Goal: Task Accomplishment & Management: Manage account settings

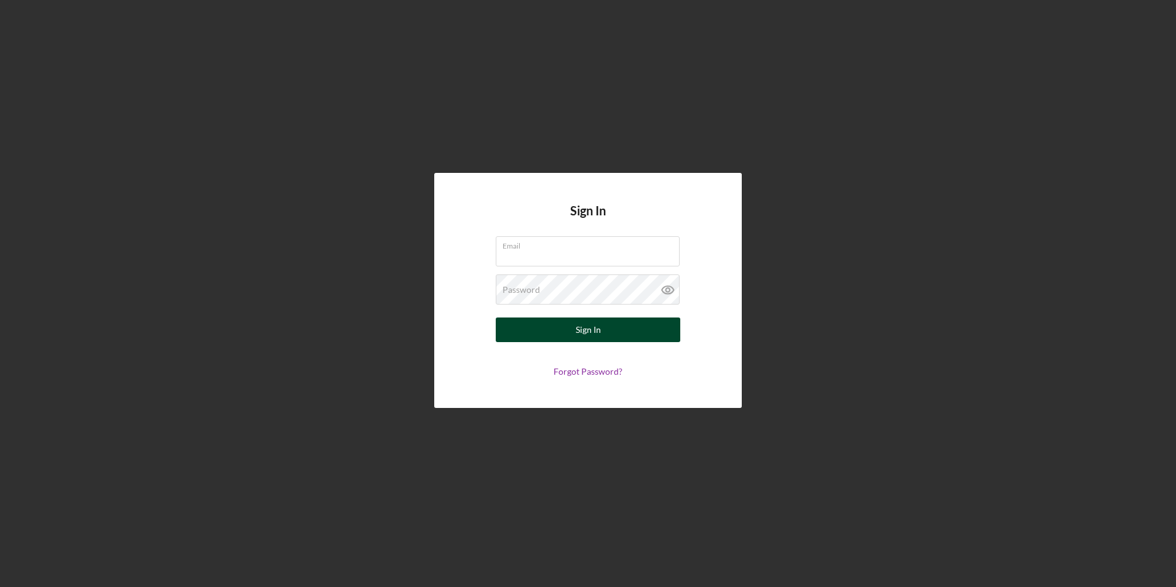
type input "[PERSON_NAME][EMAIL_ADDRESS][DOMAIN_NAME]"
click at [597, 338] on div "Sign In" at bounding box center [588, 329] width 25 height 25
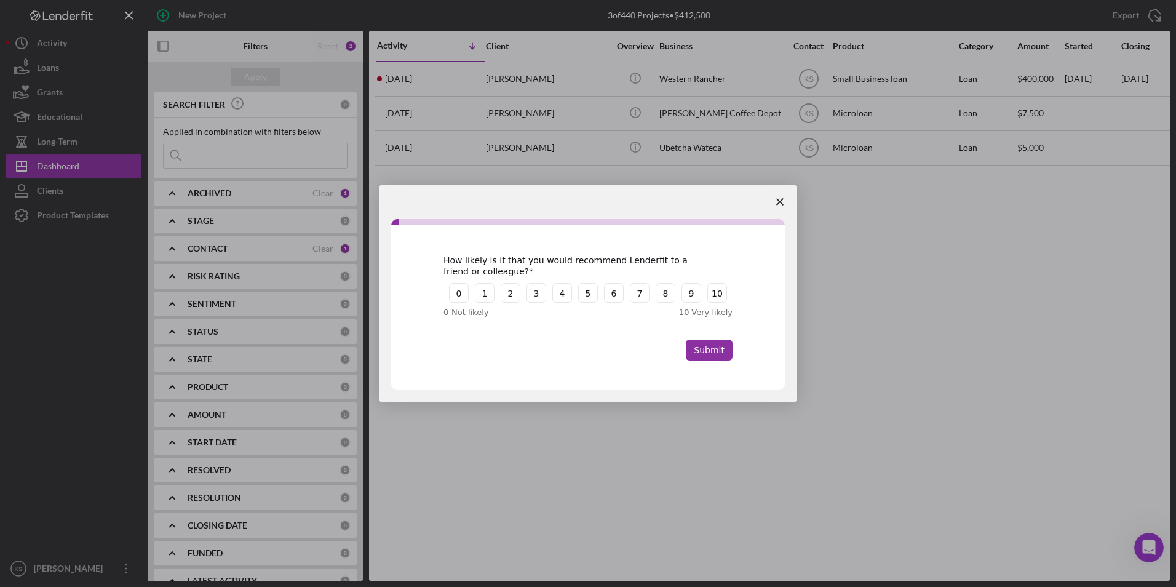
click at [772, 198] on span "Close survey" at bounding box center [780, 202] width 34 height 34
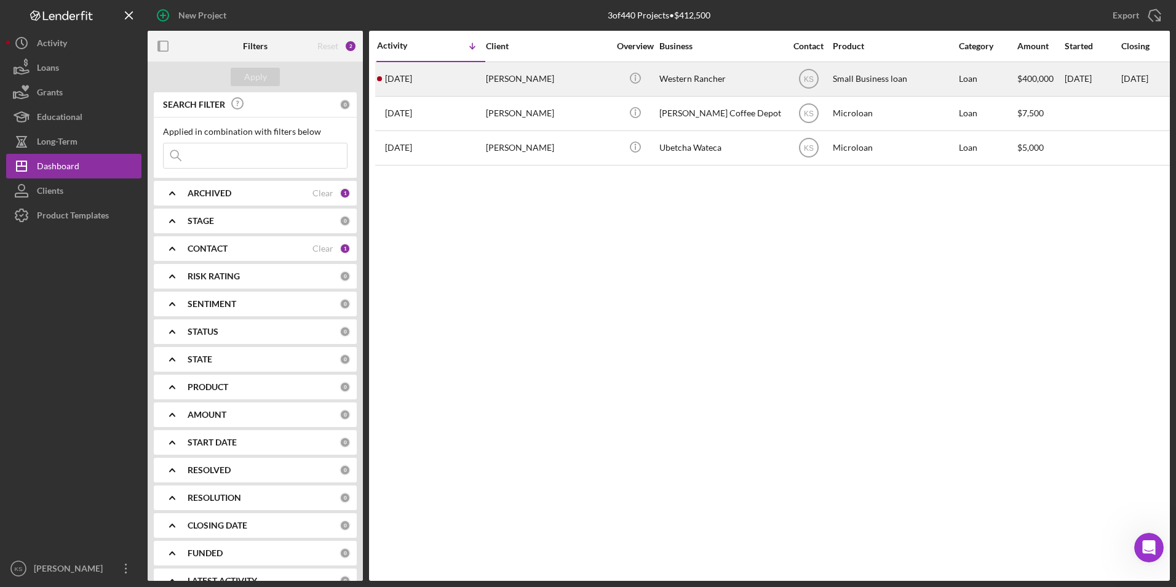
click at [434, 82] on div "[DATE] [PERSON_NAME]" at bounding box center [431, 79] width 108 height 33
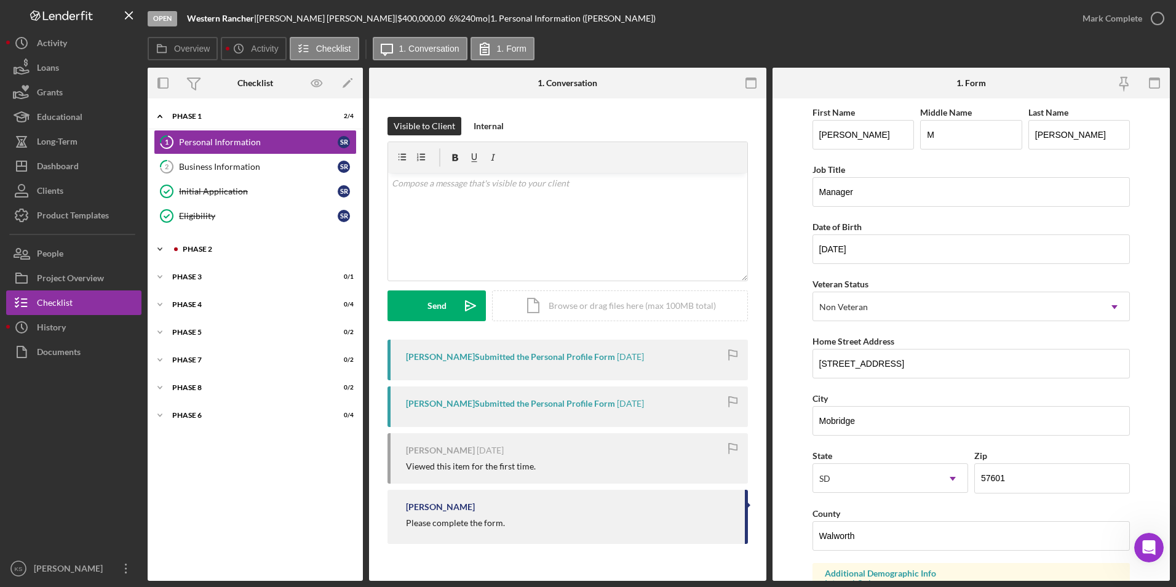
click at [170, 248] on icon "Icon/Expander" at bounding box center [160, 249] width 25 height 25
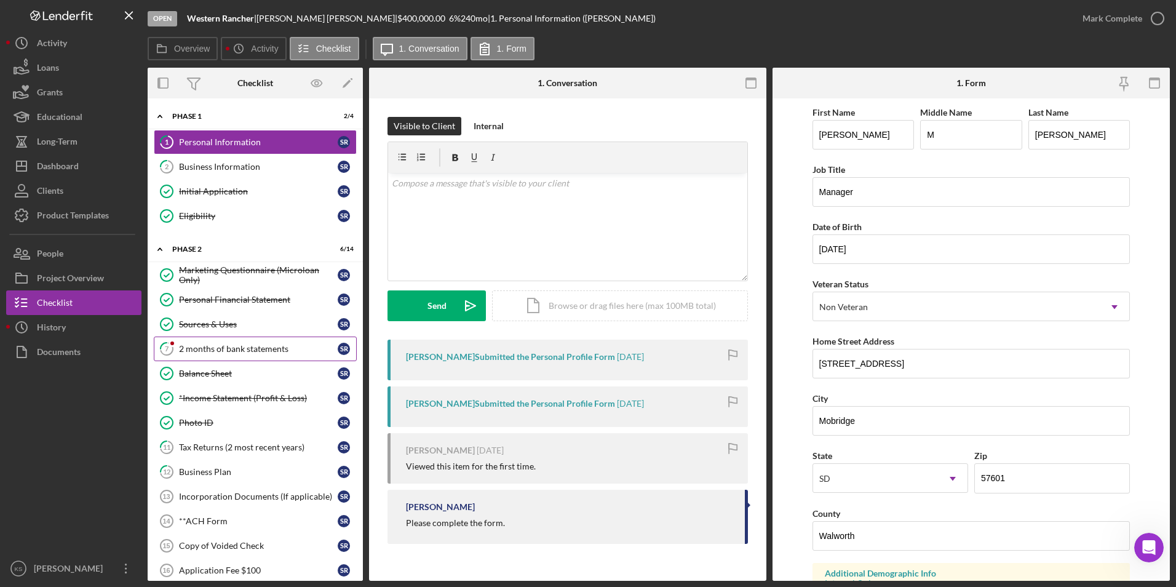
click at [247, 352] on div "2 months of bank statements" at bounding box center [258, 349] width 159 height 10
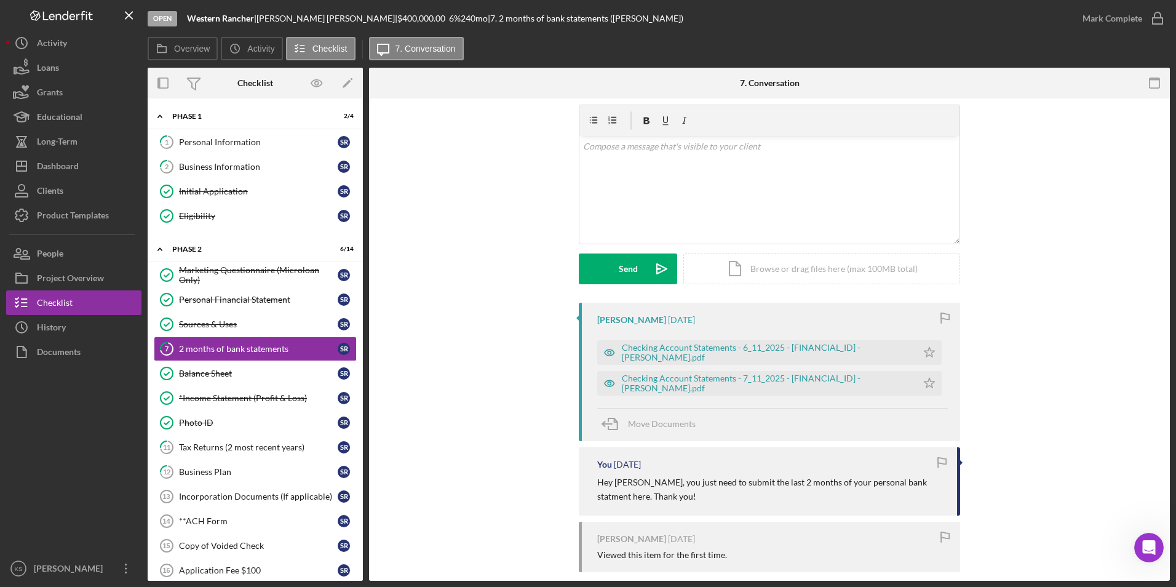
scroll to position [53, 0]
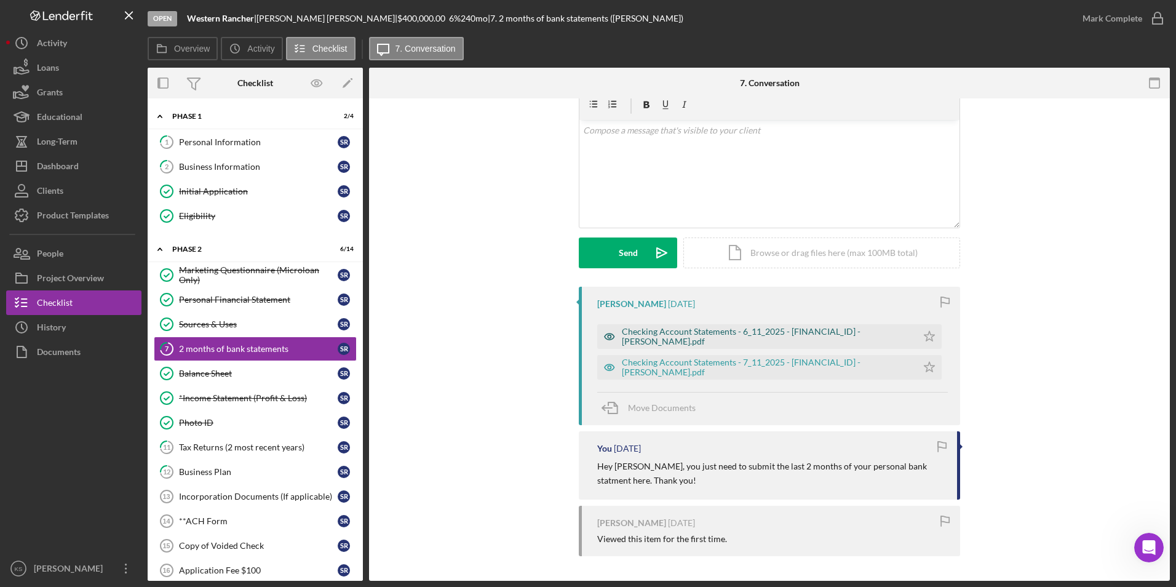
click at [755, 336] on div "Checking Account Statements - 6_11_2025 - [FINANCIAL_ID] - [PERSON_NAME].pdf" at bounding box center [766, 337] width 289 height 20
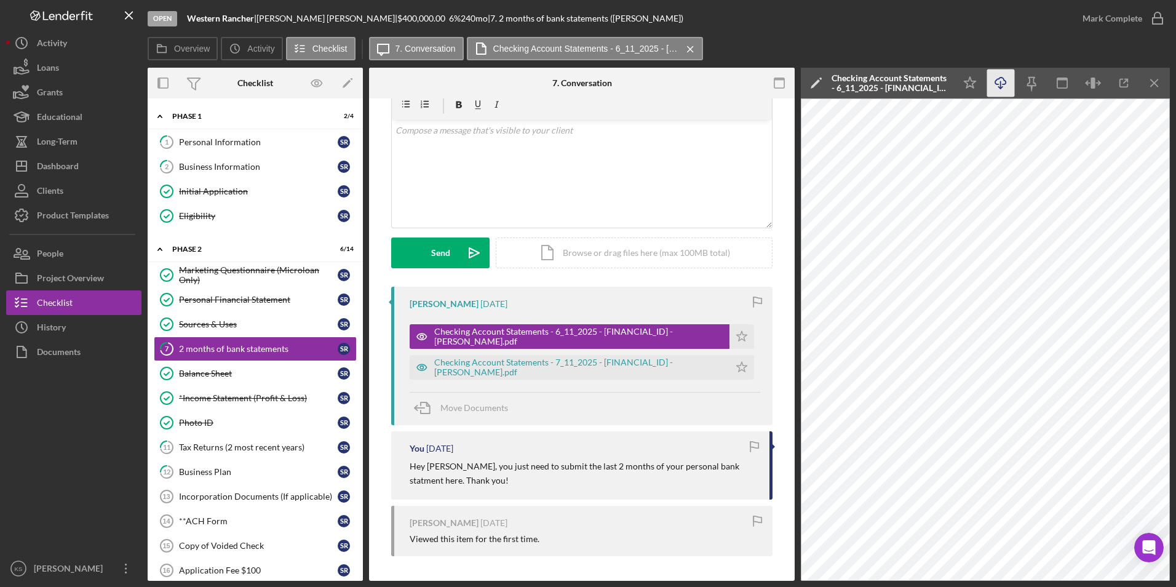
click at [1003, 84] on icon "Icon/Download" at bounding box center [1001, 84] width 28 height 28
click at [567, 370] on div "Checking Account Statements - 7_11_2025 - [FINANCIAL_ID] - [PERSON_NAME].pdf" at bounding box center [578, 367] width 289 height 20
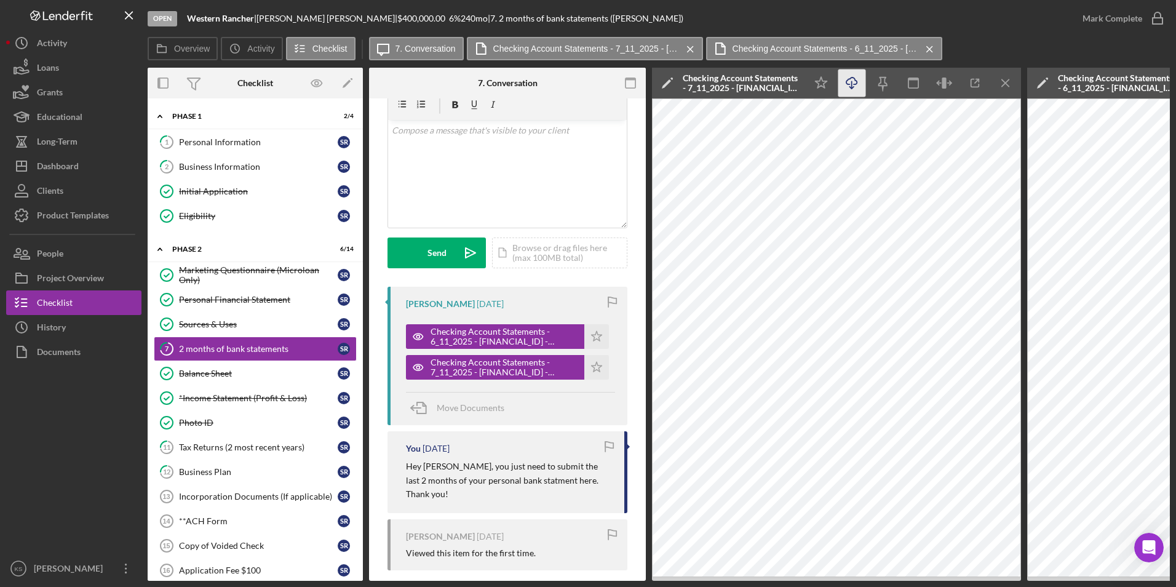
click at [852, 87] on line "button" at bounding box center [852, 84] width 0 height 7
click at [599, 337] on icon "Icon/Star" at bounding box center [596, 336] width 25 height 25
click at [597, 365] on polygon "button" at bounding box center [597, 367] width 10 height 10
click at [1161, 18] on icon "button" at bounding box center [1158, 18] width 31 height 31
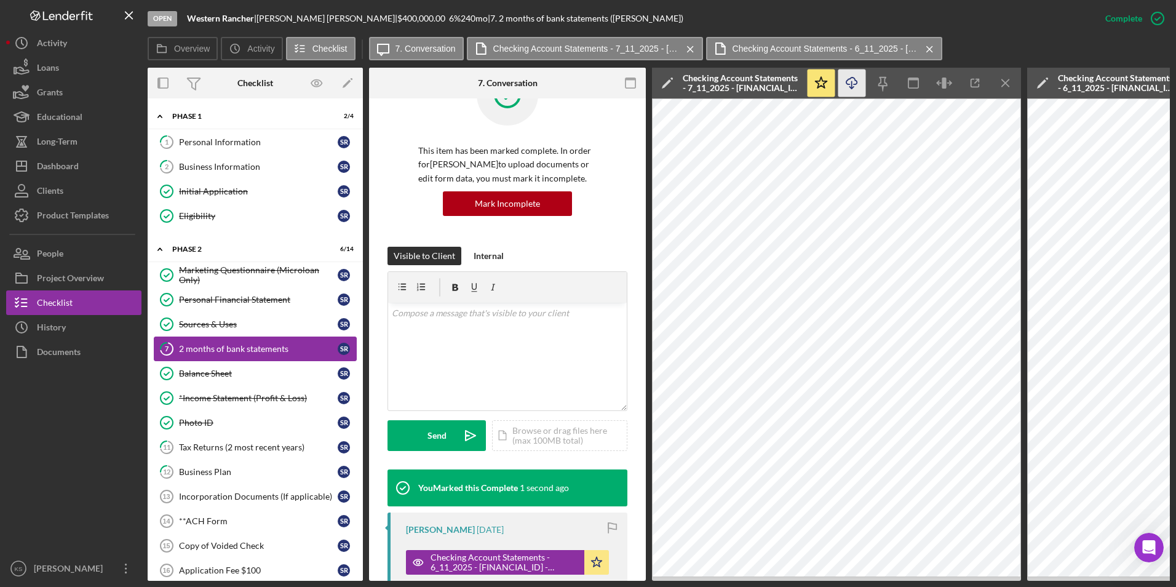
scroll to position [236, 0]
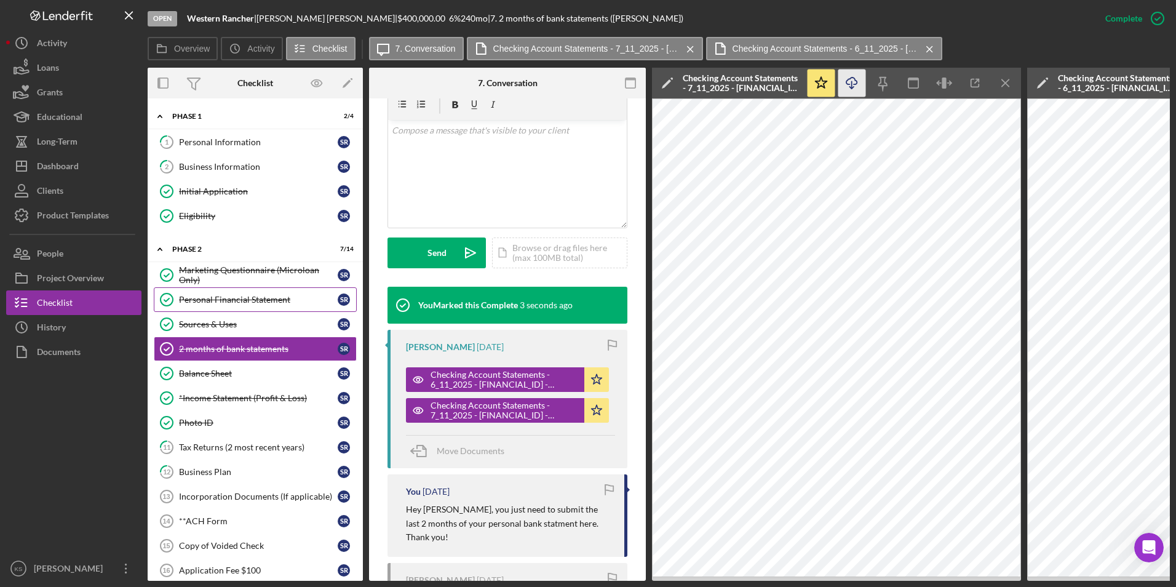
click at [253, 303] on div "Personal Financial Statement" at bounding box center [258, 300] width 159 height 10
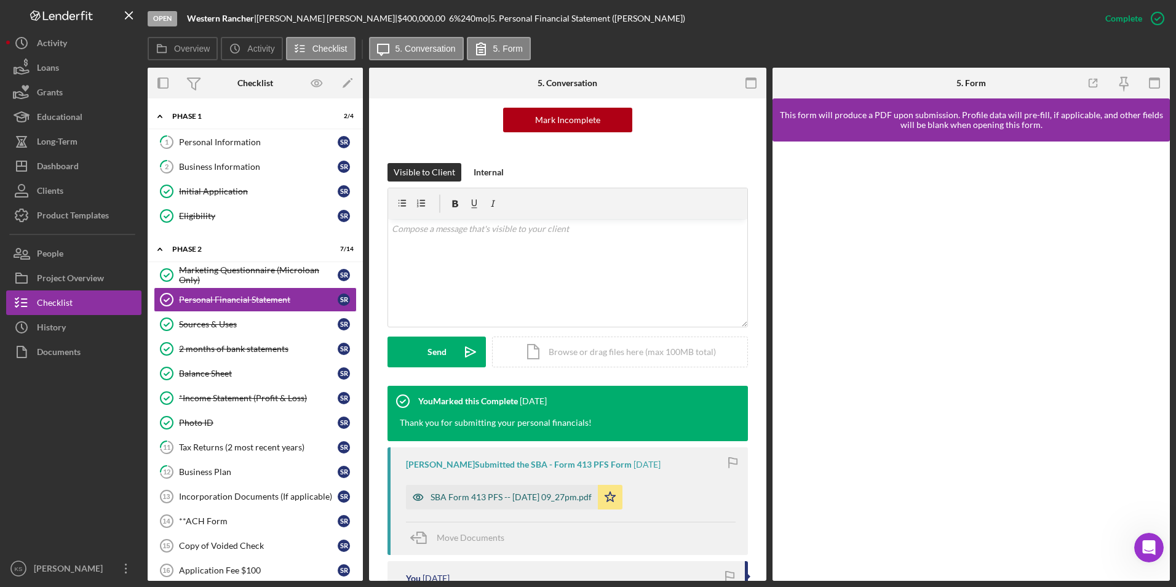
click at [524, 498] on div "SBA Form 413 PFS -- [DATE] 09_27pm.pdf" at bounding box center [511, 497] width 161 height 10
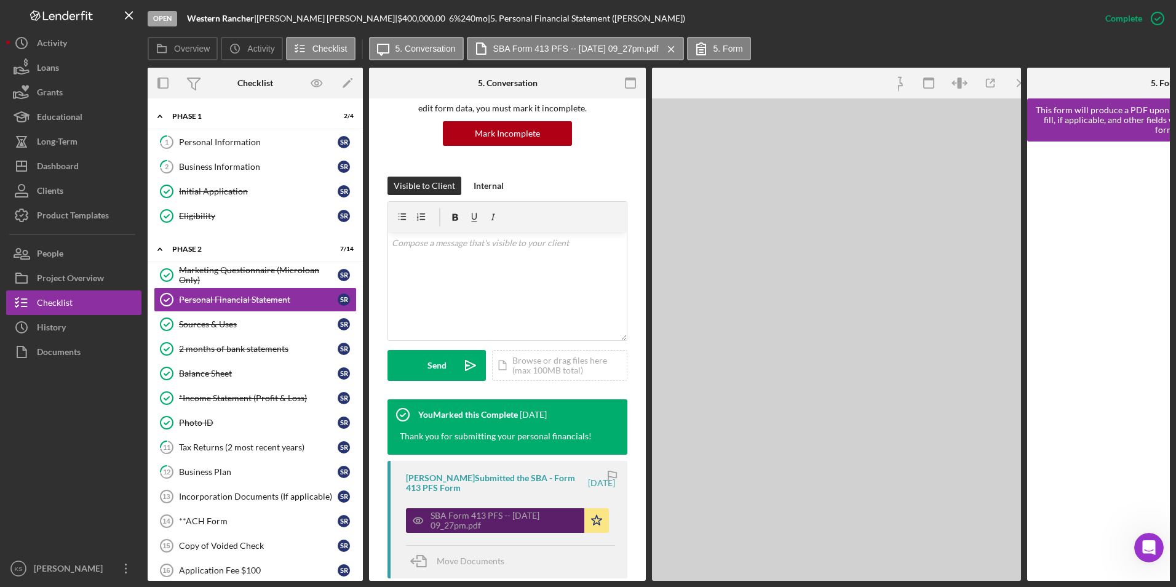
scroll to position [137, 0]
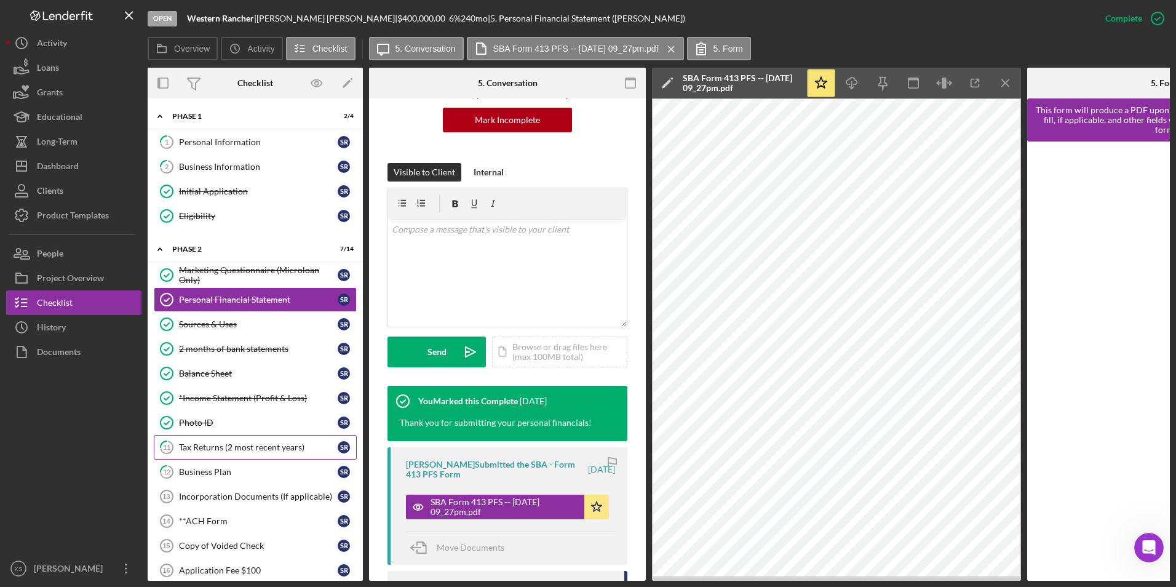
click at [217, 452] on div "Tax Returns (2 most recent years)" at bounding box center [258, 447] width 159 height 10
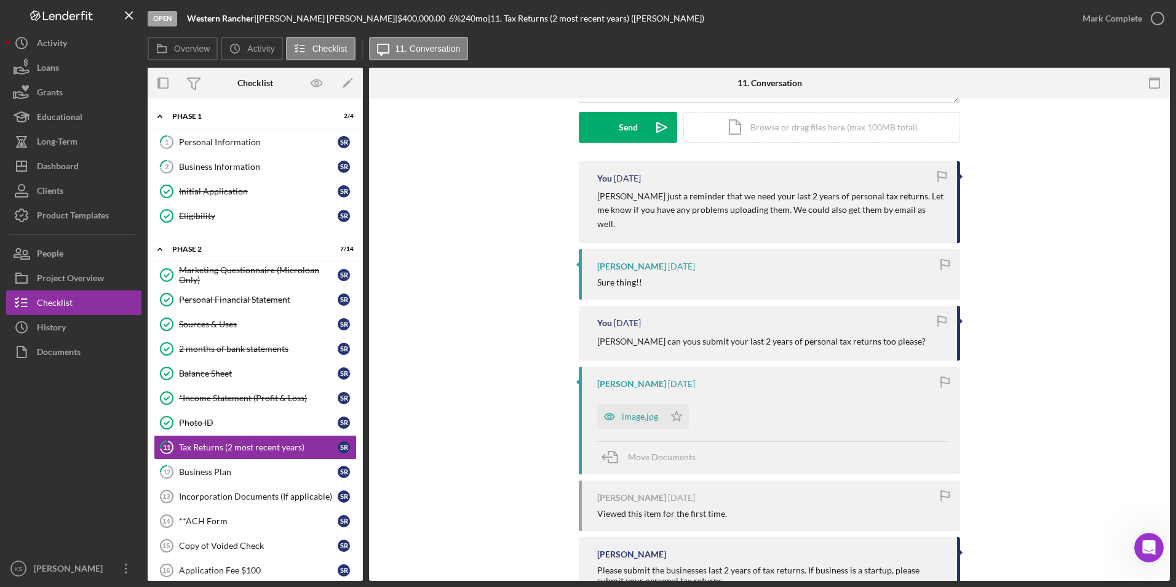
scroll to position [209, 0]
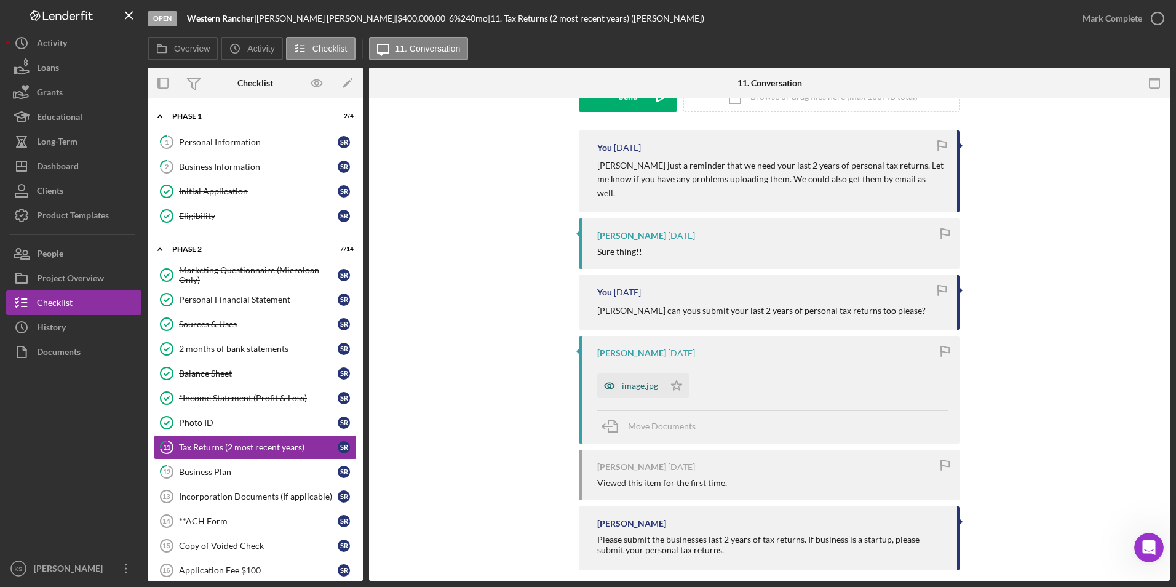
click at [629, 381] on div "image.jpg" at bounding box center [640, 386] width 36 height 10
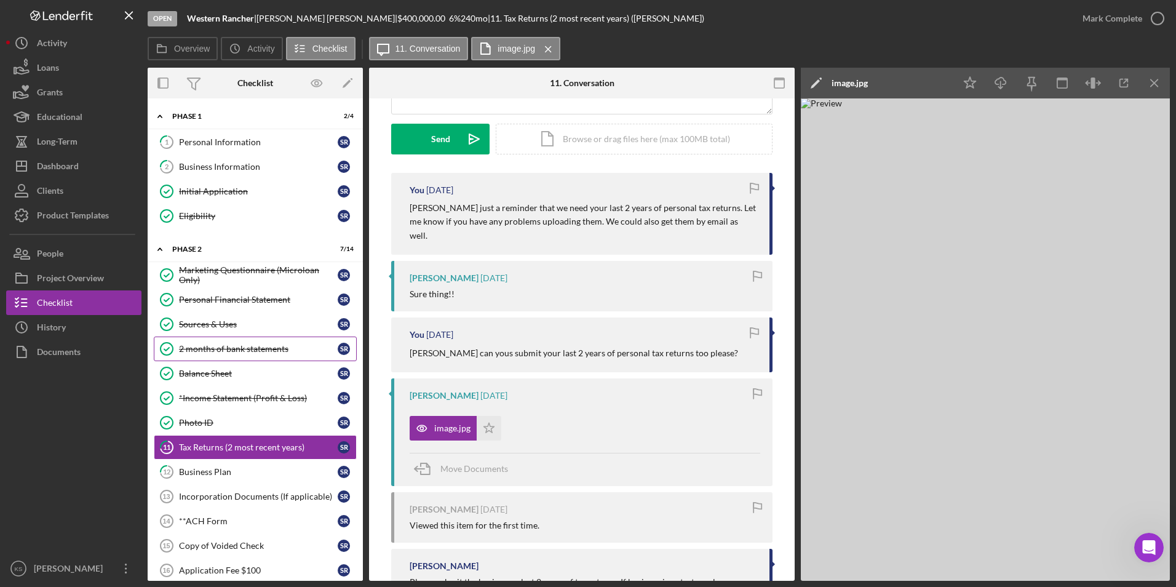
scroll to position [148, 0]
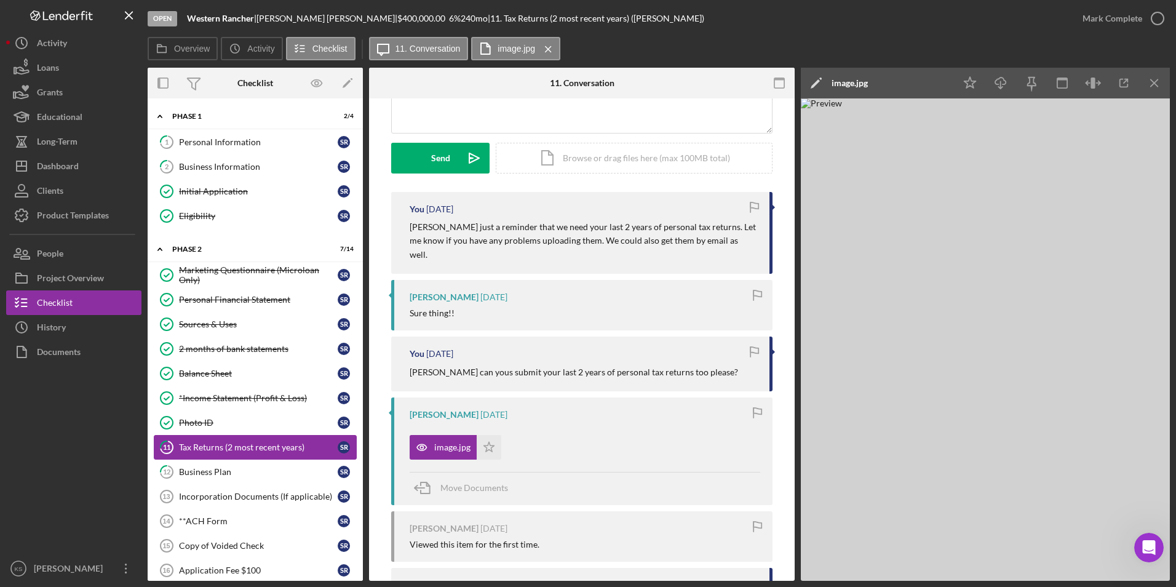
click at [263, 446] on div "Tax Returns (2 most recent years)" at bounding box center [258, 447] width 159 height 10
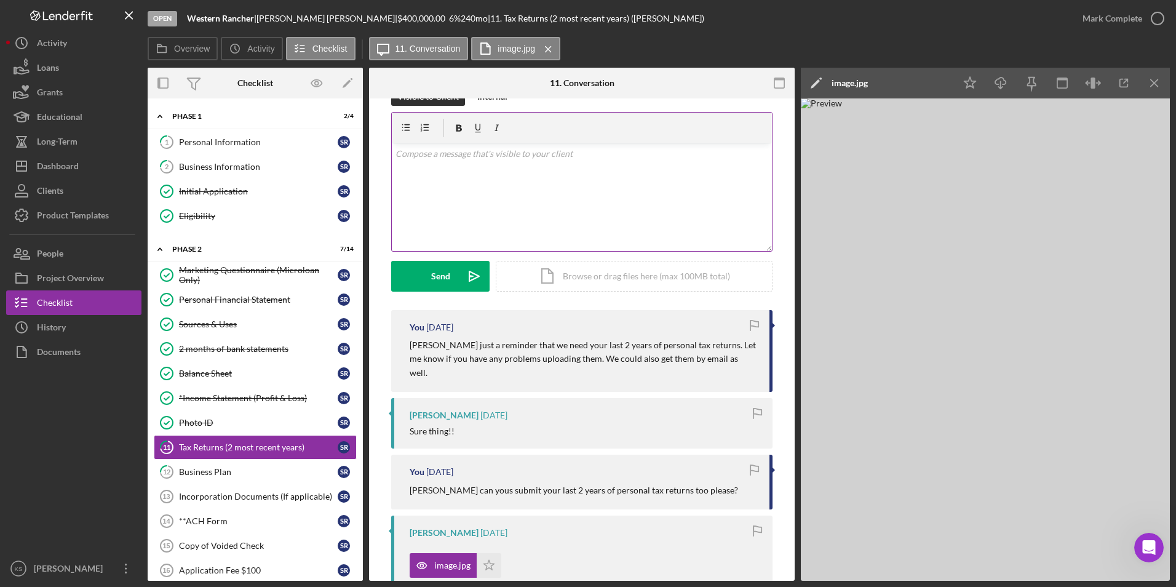
scroll to position [25, 0]
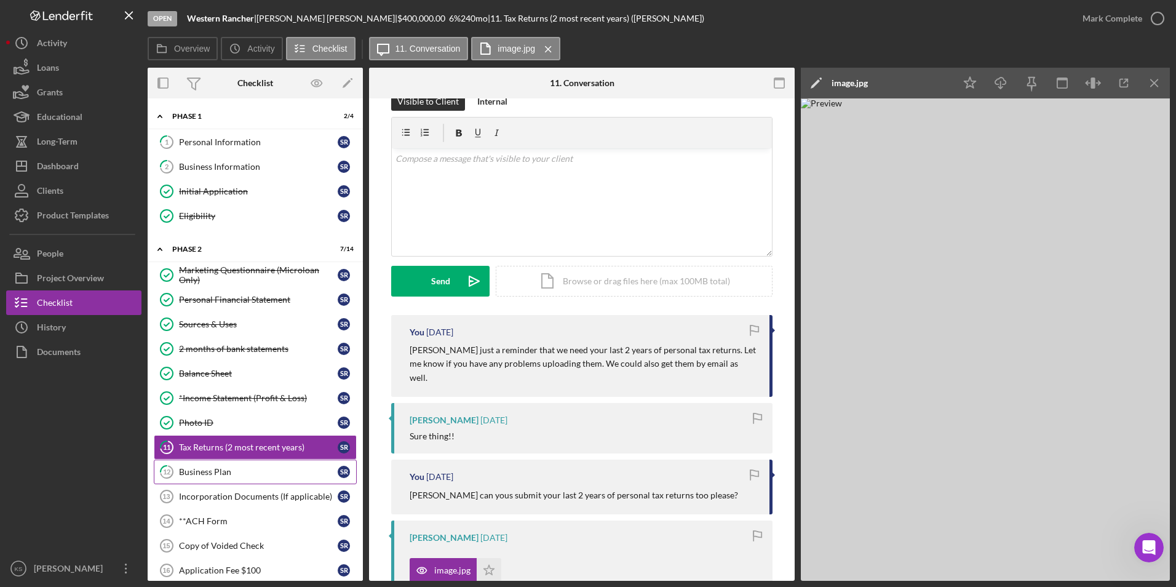
click at [226, 474] on div "Business Plan" at bounding box center [258, 472] width 159 height 10
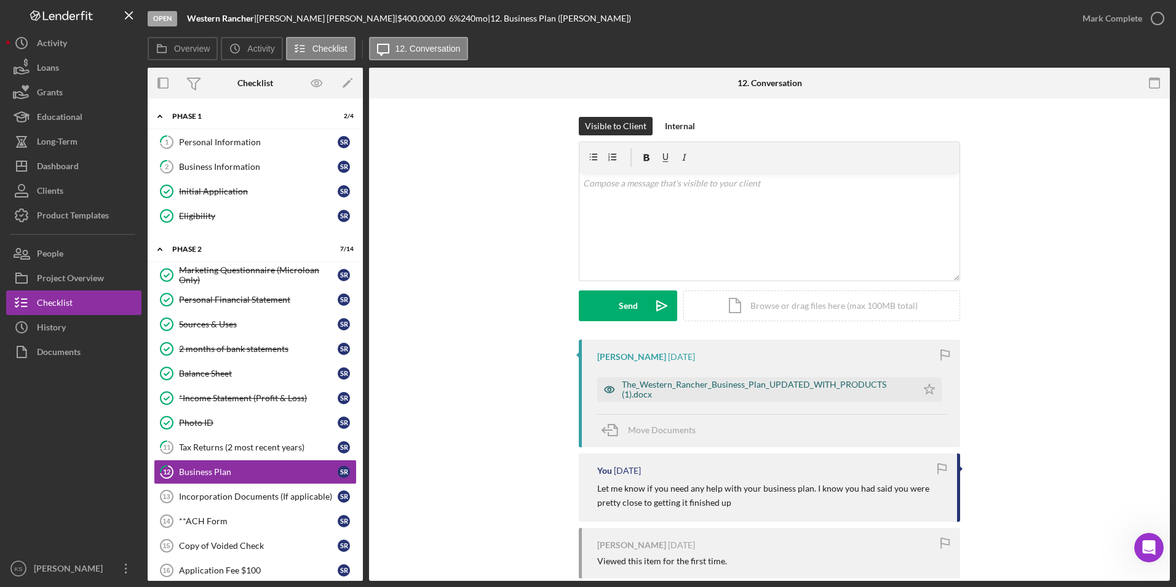
click at [812, 390] on div "The_Western_Rancher_Business_Plan_UPDATED_WITH_PRODUCTS (1).docx" at bounding box center [766, 390] width 289 height 20
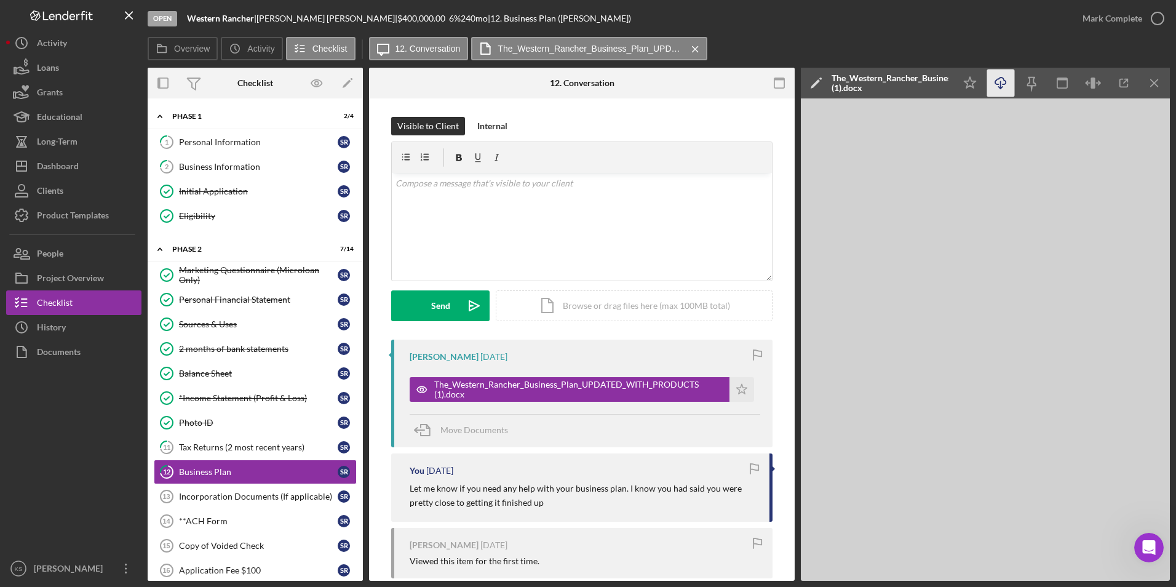
click at [997, 80] on icon "Icon/Download" at bounding box center [1001, 84] width 28 height 28
click at [1153, 17] on icon "button" at bounding box center [1158, 18] width 31 height 31
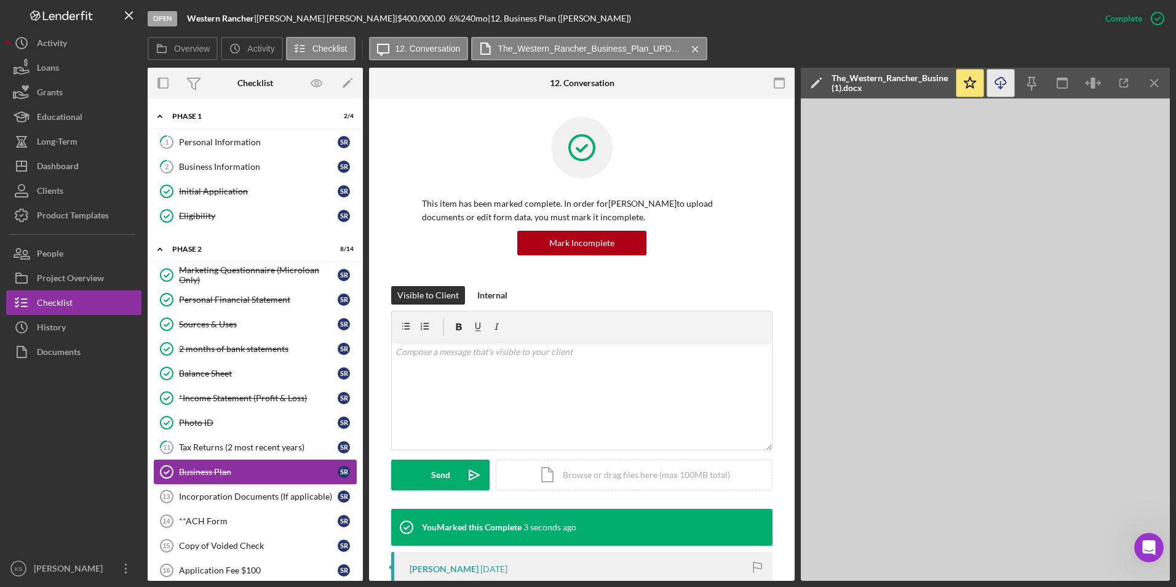
scroll to position [62, 0]
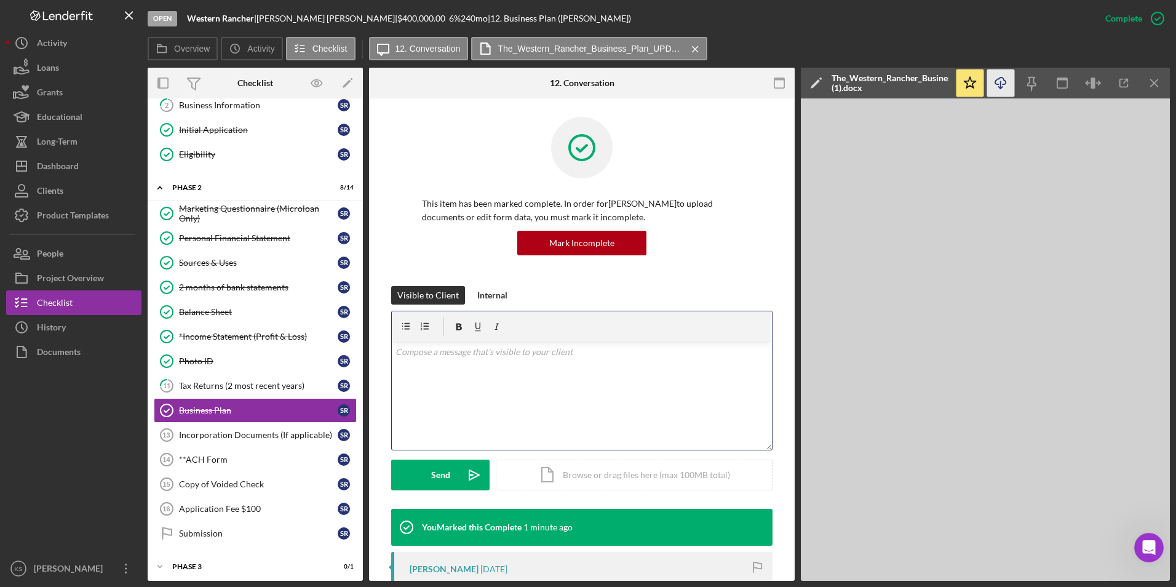
click at [445, 398] on div "v Color teal Color pink Remove color Add row above Add row below Add column bef…" at bounding box center [582, 396] width 380 height 108
click at [244, 386] on div "Tax Returns (2 most recent years)" at bounding box center [258, 386] width 159 height 10
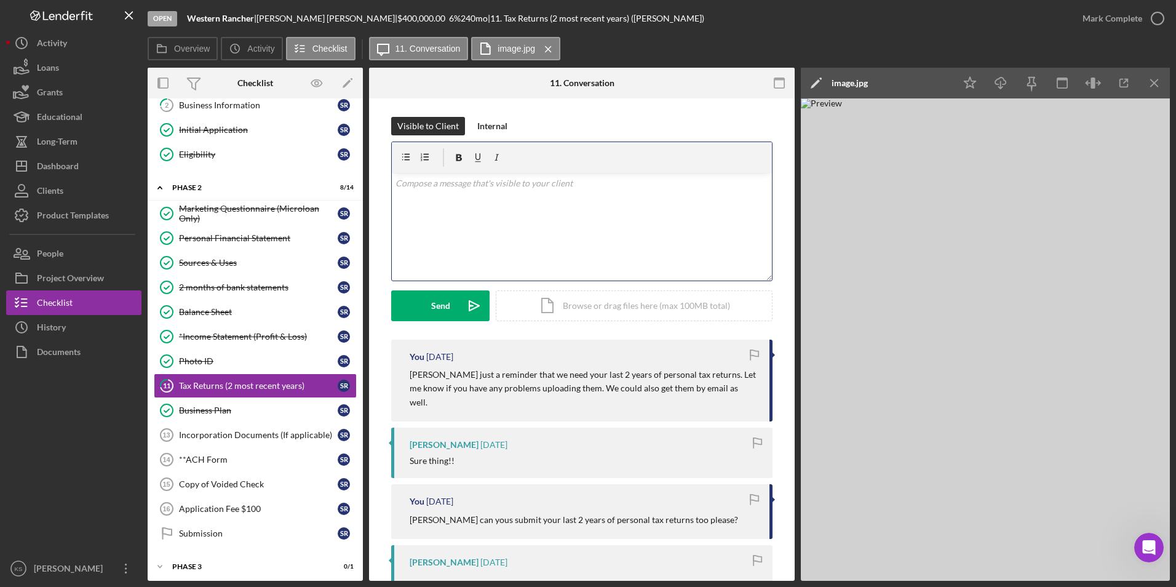
click at [508, 242] on div "v Color teal Color pink Remove color Add row above Add row below Add column bef…" at bounding box center [582, 227] width 380 height 108
click at [624, 187] on p "Hi [PERSON_NAME], I'm missing your last 2 years of personal tax returns" at bounding box center [582, 184] width 373 height 14
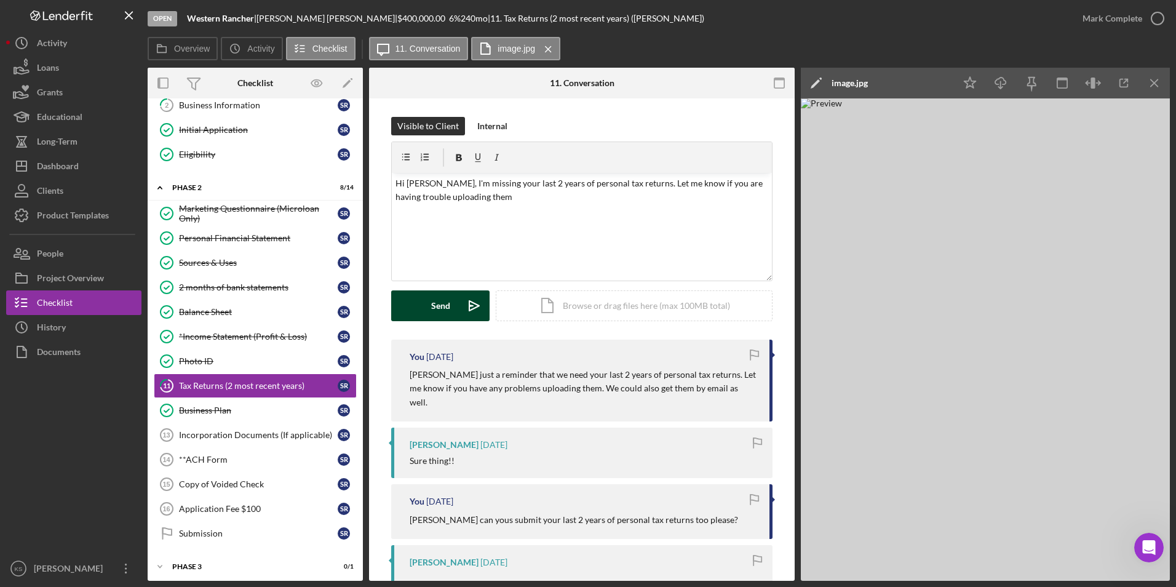
click at [450, 309] on button "Send Icon/icon-invite-send" at bounding box center [440, 305] width 98 height 31
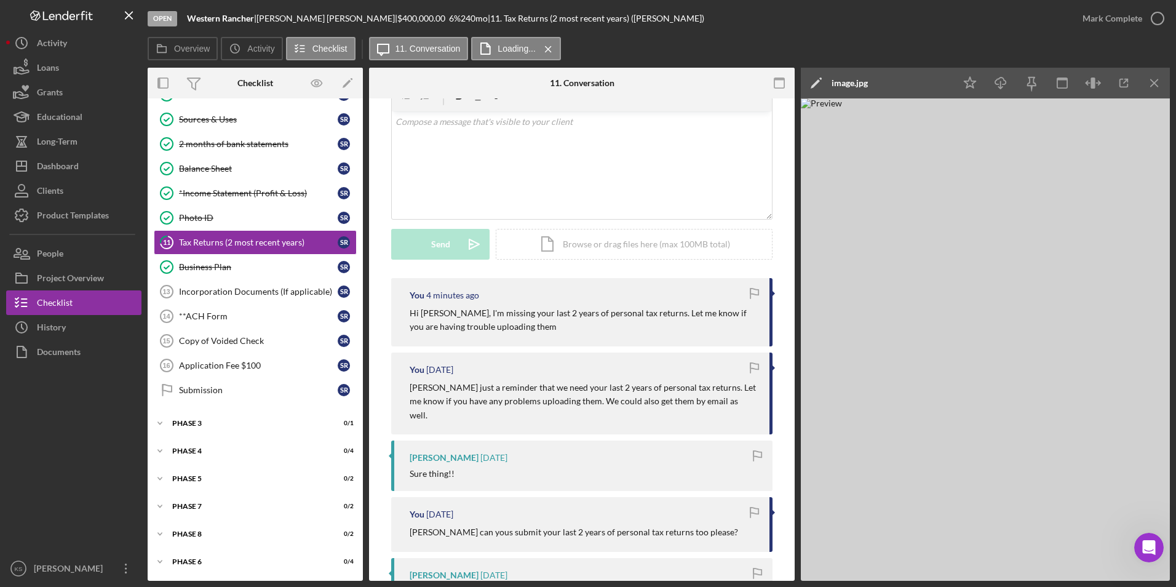
scroll to position [284, 0]
